Goal: Information Seeking & Learning: Compare options

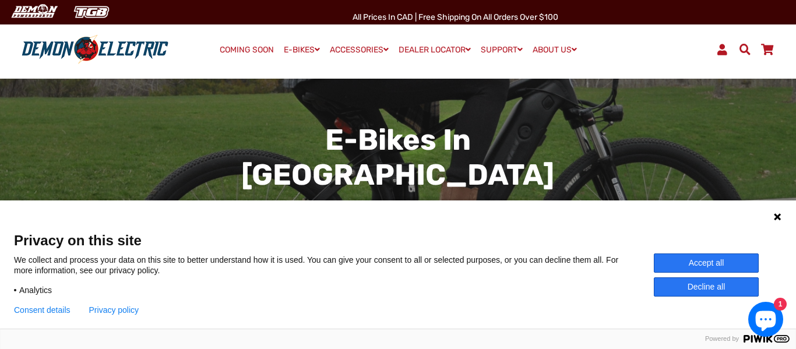
click at [691, 266] on button "Accept all" at bounding box center [706, 262] width 105 height 19
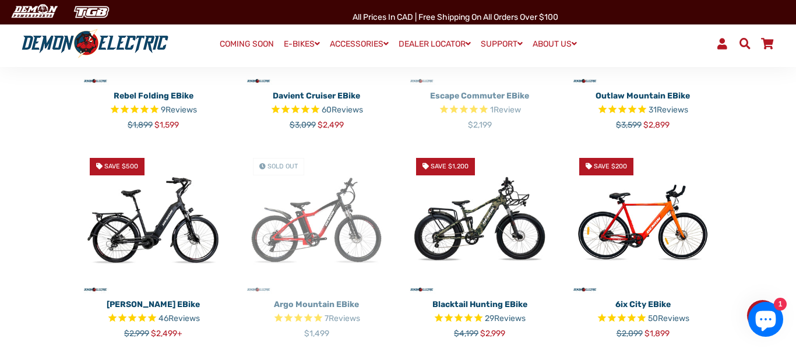
scroll to position [643, 0]
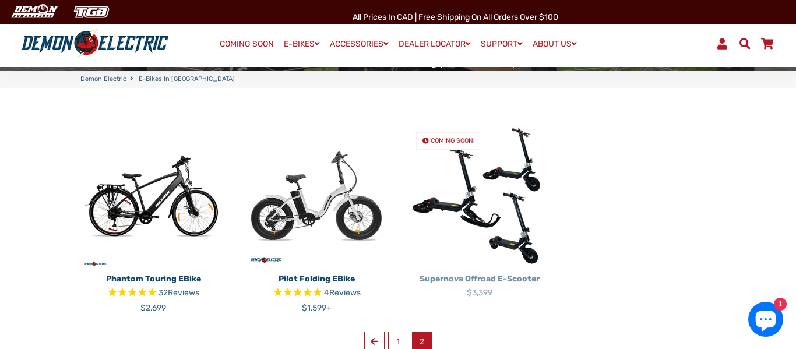
scroll to position [250, 0]
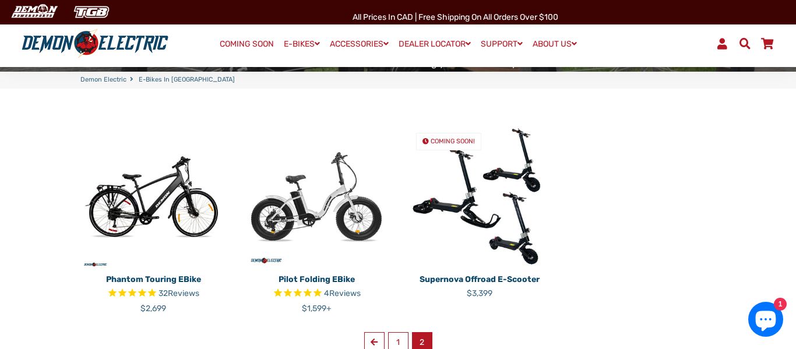
click at [198, 170] on img at bounding box center [153, 196] width 146 height 146
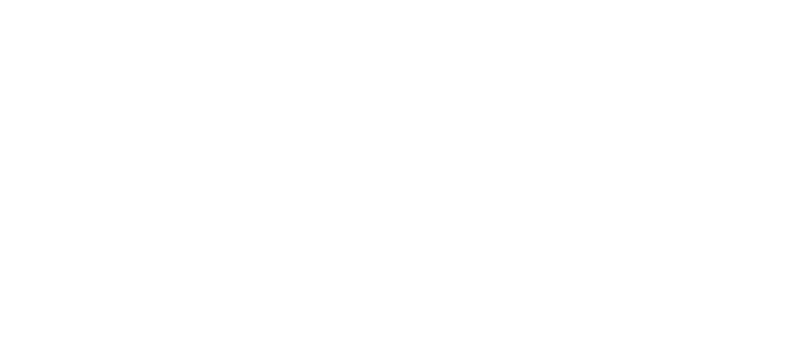
select select "******"
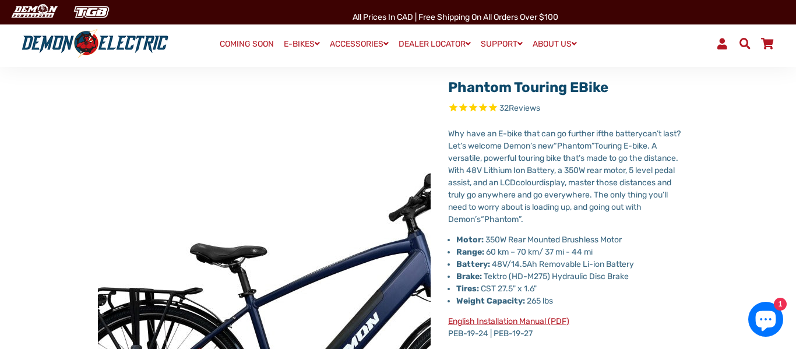
scroll to position [63, 0]
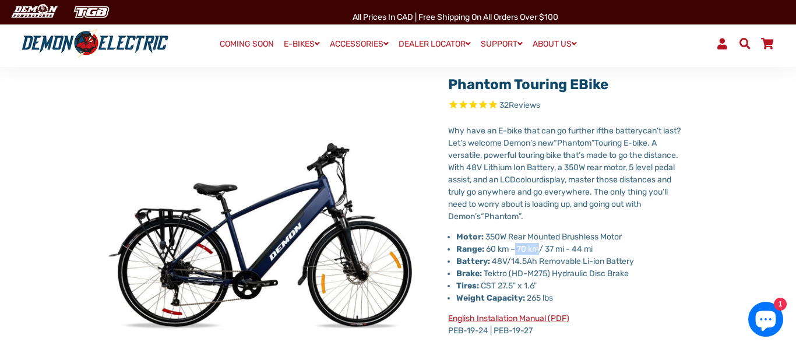
drag, startPoint x: 517, startPoint y: 253, endPoint x: 539, endPoint y: 250, distance: 22.3
click at [539, 250] on li "Range: 60 km – 70 km/ 37 mi - 44 mi" at bounding box center [568, 249] width 224 height 12
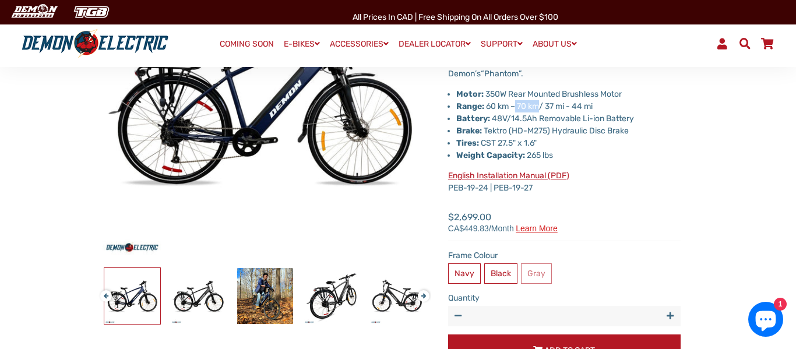
scroll to position [209, 0]
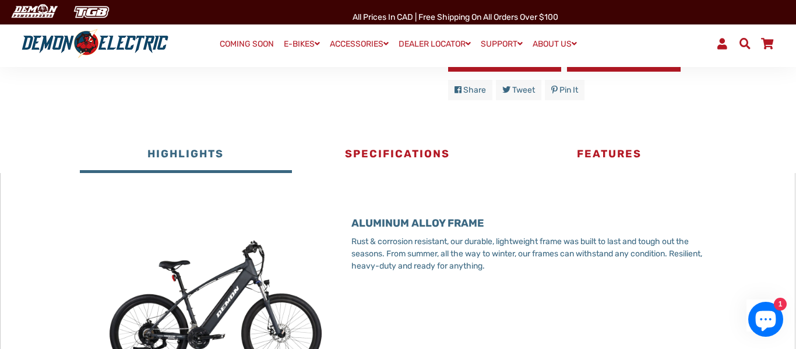
scroll to position [553, 0]
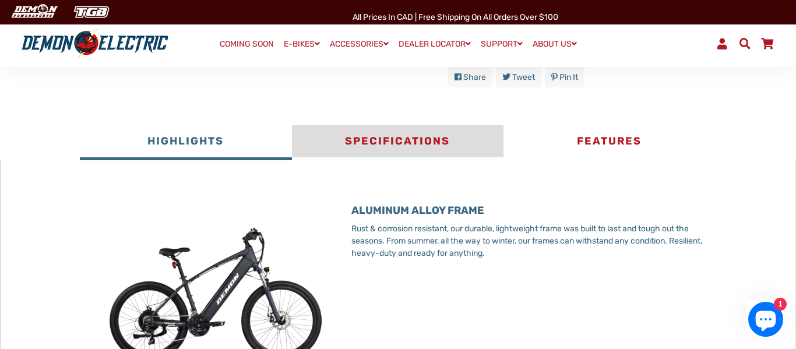
click at [453, 141] on button "Specifications" at bounding box center [397, 142] width 211 height 35
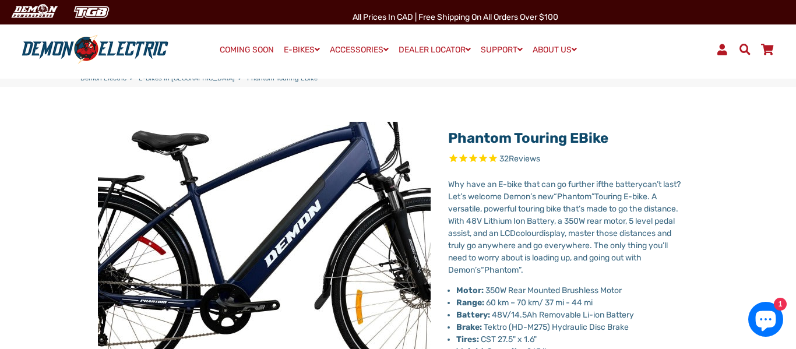
scroll to position [0, 0]
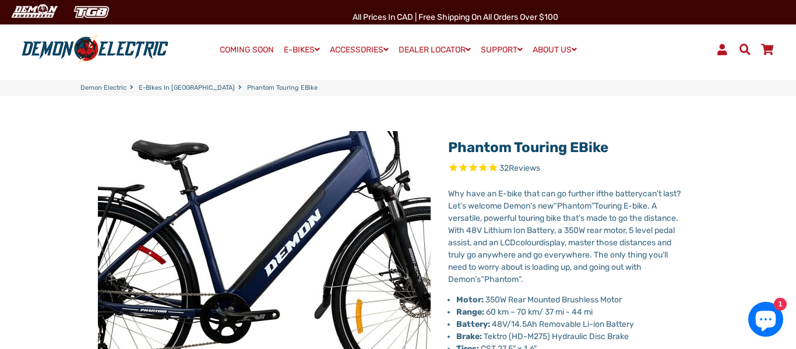
click at [276, 213] on img at bounding box center [255, 230] width 583 height 583
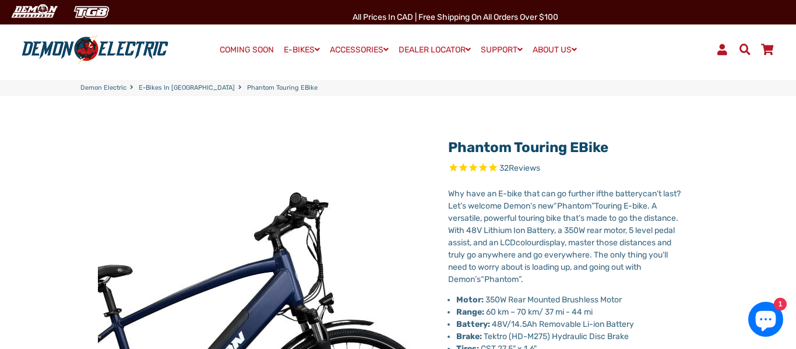
click at [377, 224] on img at bounding box center [179, 352] width 583 height 583
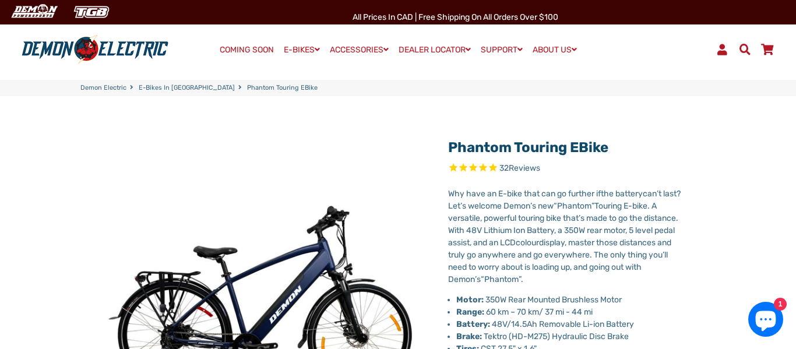
click at [477, 168] on icon "Rated 4.8 out of 5 stars 32 reviews" at bounding box center [473, 168] width 10 height 13
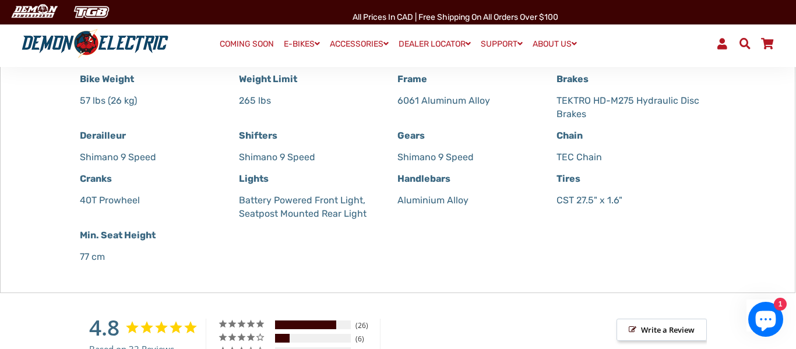
scroll to position [861, 0]
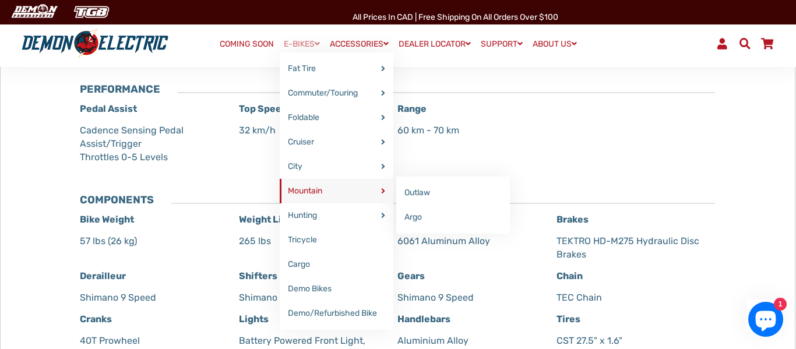
click at [294, 193] on link "Mountain" at bounding box center [337, 191] width 114 height 24
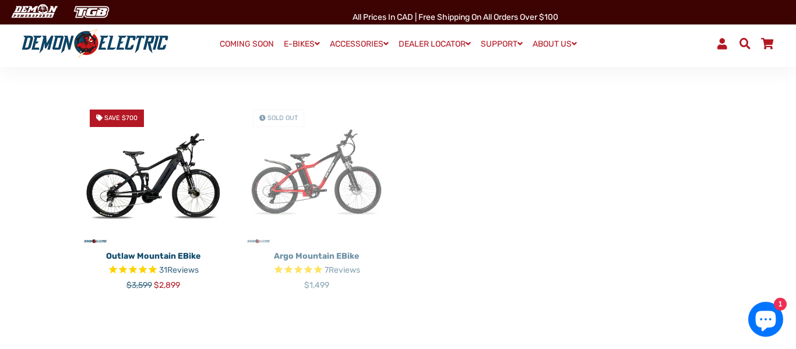
scroll to position [338, 0]
click at [179, 144] on img at bounding box center [153, 173] width 146 height 146
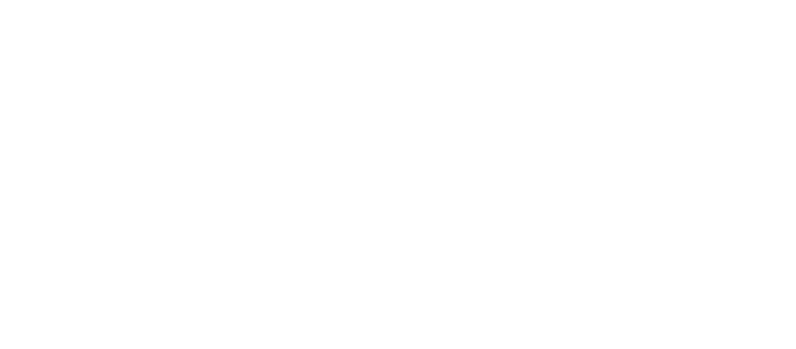
select select "******"
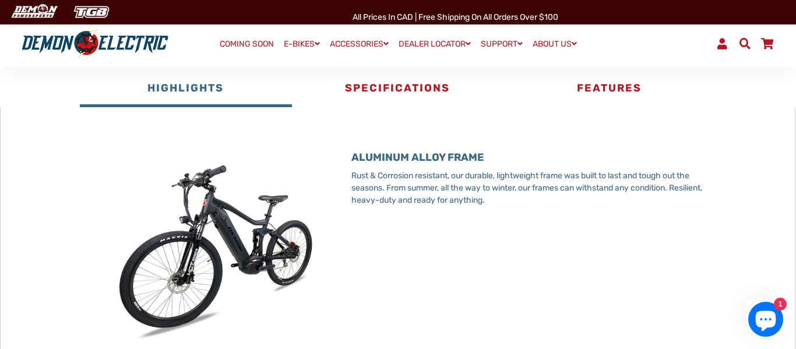
scroll to position [592, 0]
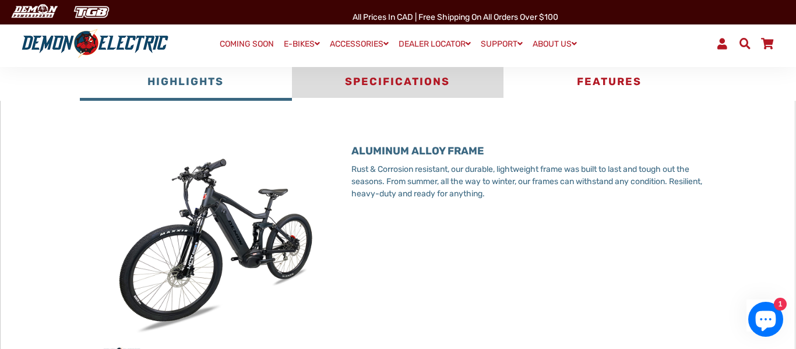
click at [412, 75] on button "Specifications" at bounding box center [397, 83] width 211 height 35
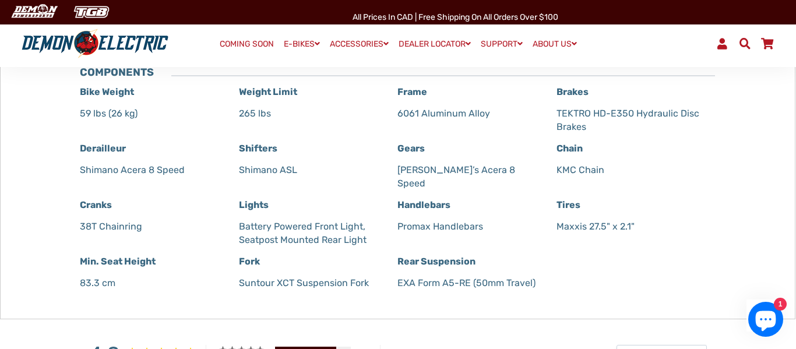
scroll to position [919, 0]
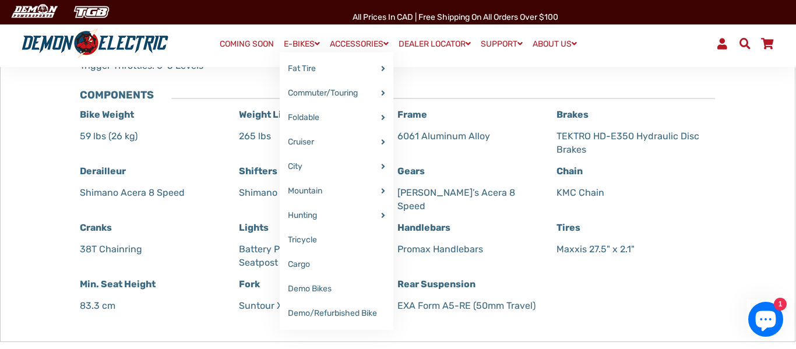
click at [295, 38] on link "E-BIKES" at bounding box center [302, 44] width 44 height 17
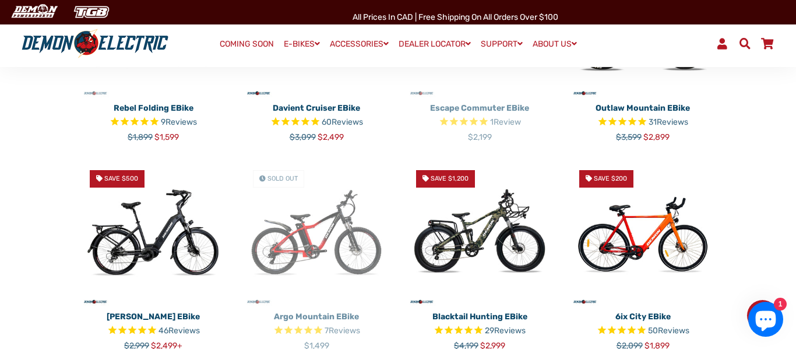
scroll to position [653, 0]
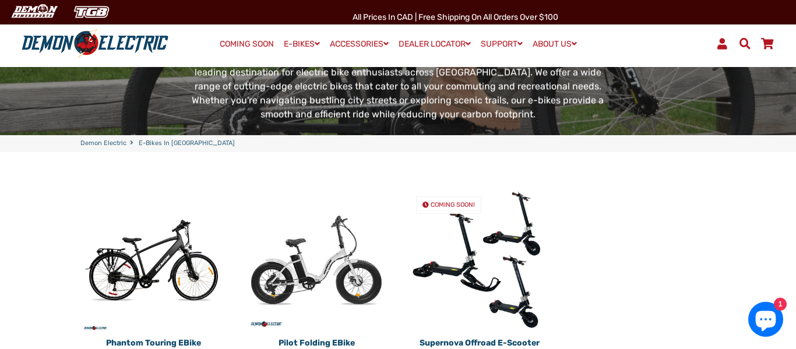
scroll to position [210, 0]
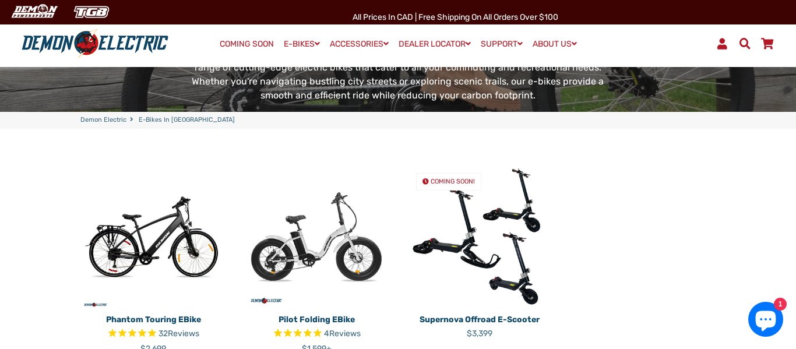
click at [335, 190] on img at bounding box center [316, 237] width 146 height 146
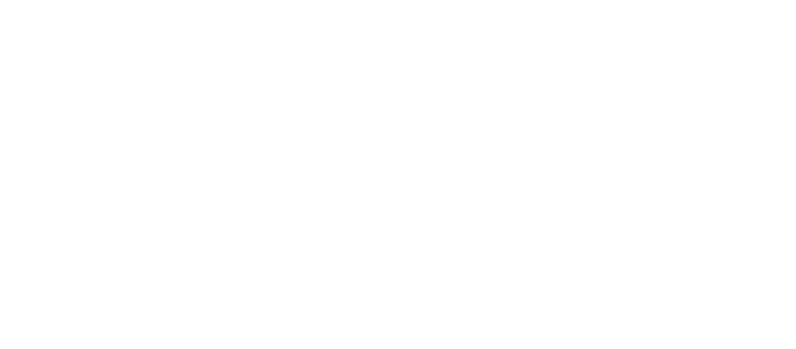
select select "******"
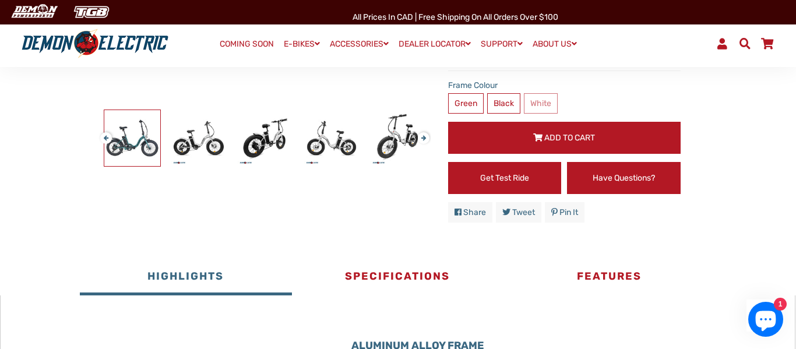
scroll to position [398, 0]
